Goal: Information Seeking & Learning: Learn about a topic

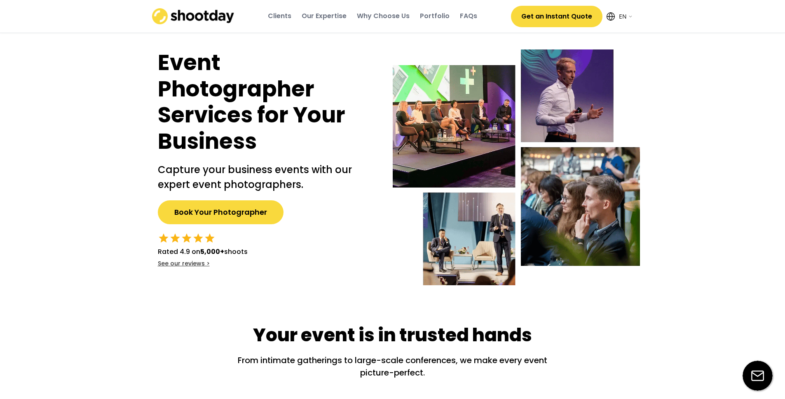
select select ""en""
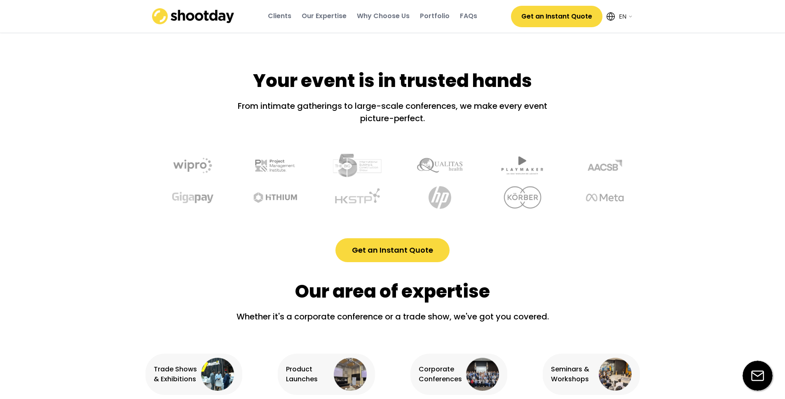
scroll to position [91, 0]
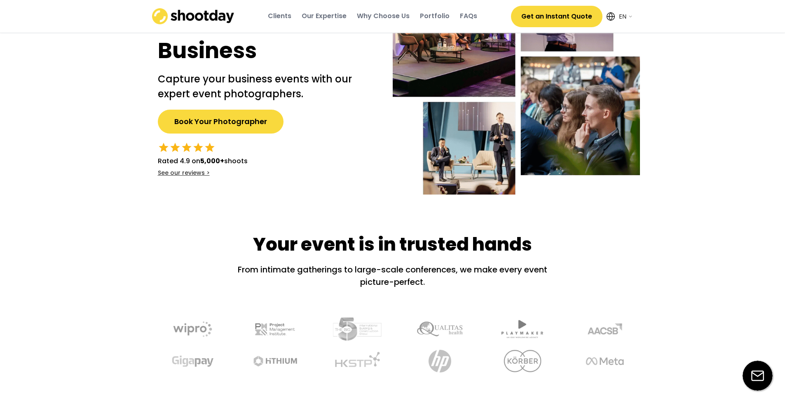
drag, startPoint x: 770, startPoint y: 102, endPoint x: 764, endPoint y: 101, distance: 6.6
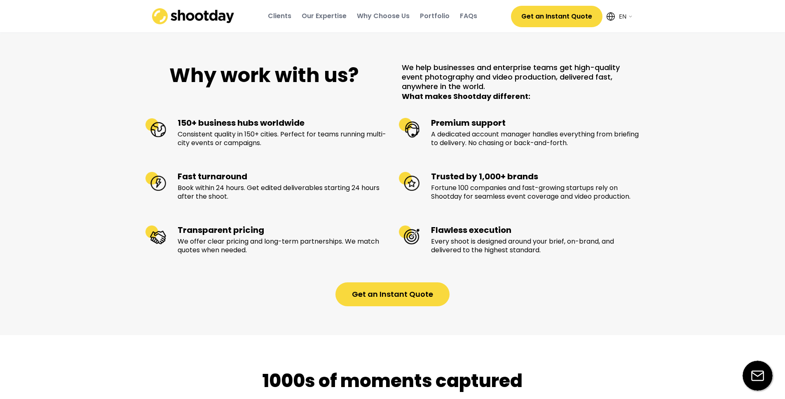
scroll to position [996, 0]
